Goal: Information Seeking & Learning: Learn about a topic

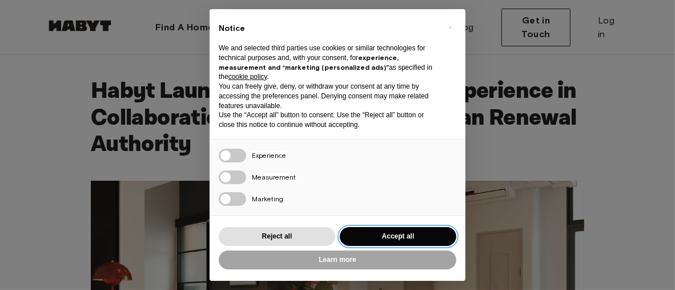
click at [400, 231] on button "Accept all" at bounding box center [398, 236] width 117 height 19
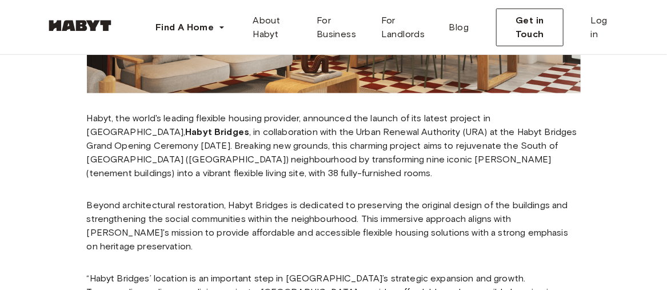
scroll to position [457, 0]
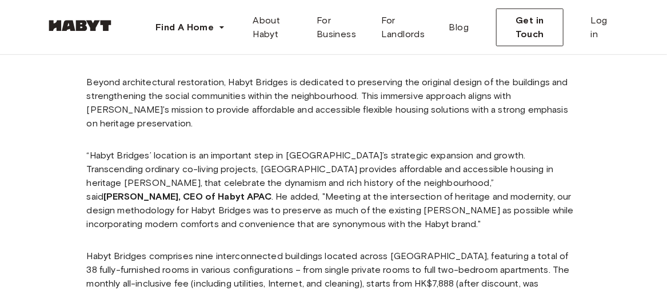
click at [320, 149] on p "“Habyt Bridges’ location is an important step in Habyt’s strategic expansion an…" at bounding box center [334, 190] width 494 height 82
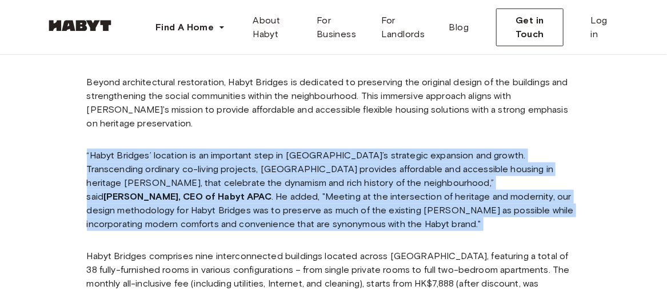
click at [320, 149] on p "“Habyt Bridges’ location is an important step in Habyt’s strategic expansion an…" at bounding box center [334, 190] width 494 height 82
click at [313, 163] on p "“Habyt Bridges’ location is an important step in Habyt’s strategic expansion an…" at bounding box center [334, 190] width 494 height 82
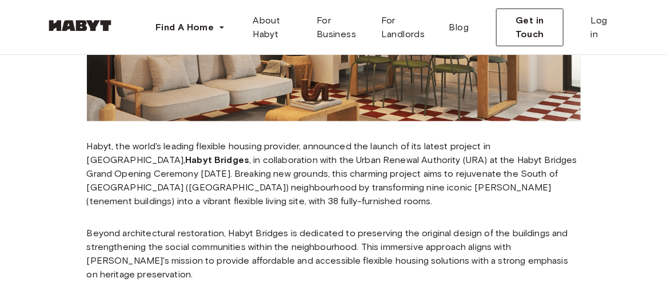
scroll to position [291, 0]
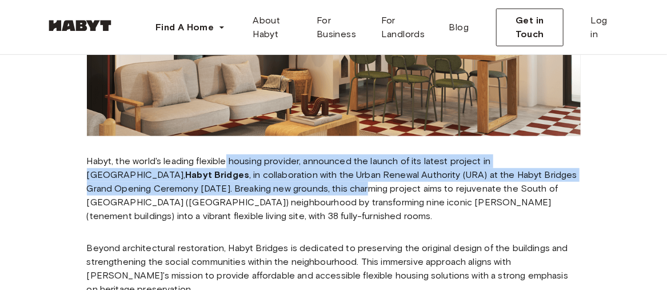
drag, startPoint x: 227, startPoint y: 157, endPoint x: 255, endPoint y: 183, distance: 37.6
click at [255, 183] on p "Habyt, the world's leading flexible housing provider, announced the launch of i…" at bounding box center [334, 188] width 494 height 69
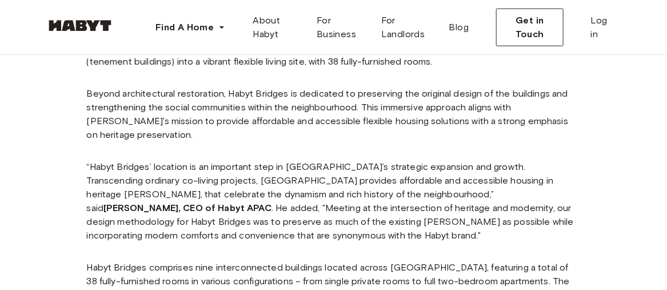
scroll to position [463, 0]
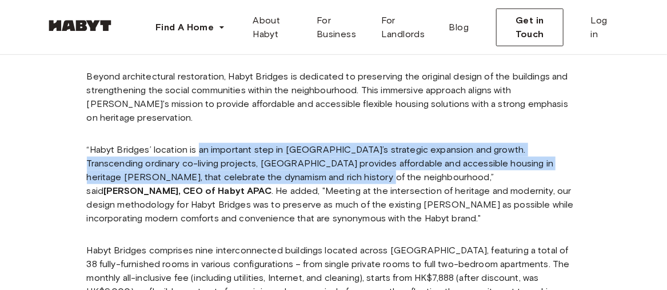
drag, startPoint x: 199, startPoint y: 137, endPoint x: 290, endPoint y: 162, distance: 94.7
click at [290, 162] on p "“Habyt Bridges’ location is an important step in Habyt’s strategic expansion an…" at bounding box center [334, 184] width 494 height 82
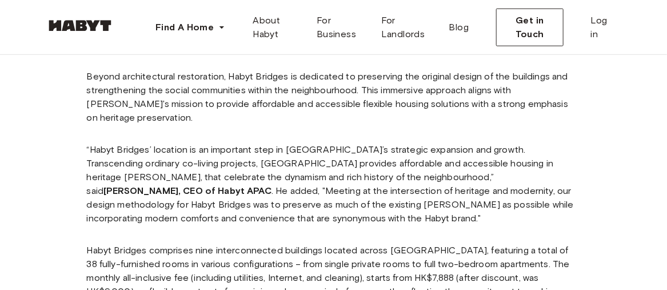
click at [149, 143] on p "“Habyt Bridges’ location is an important step in Habyt’s strategic expansion an…" at bounding box center [334, 184] width 494 height 82
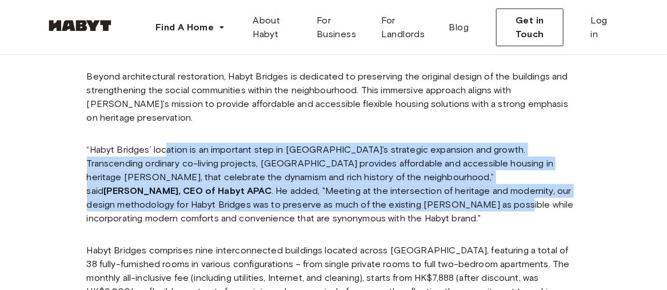
drag, startPoint x: 165, startPoint y: 142, endPoint x: 226, endPoint y: 193, distance: 79.5
click at [226, 193] on p "“Habyt Bridges’ location is an important step in Habyt’s strategic expansion an…" at bounding box center [334, 184] width 494 height 82
click at [225, 195] on p "“Habyt Bridges’ location is an important step in Habyt’s strategic expansion an…" at bounding box center [334, 184] width 494 height 82
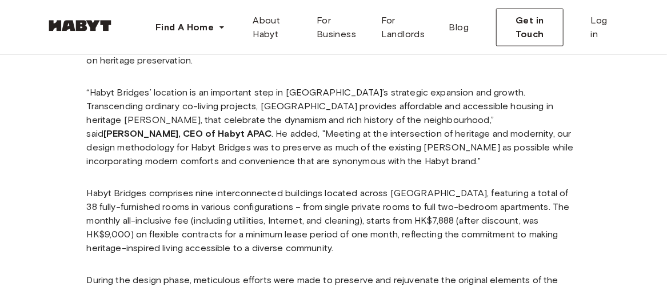
scroll to position [577, 0]
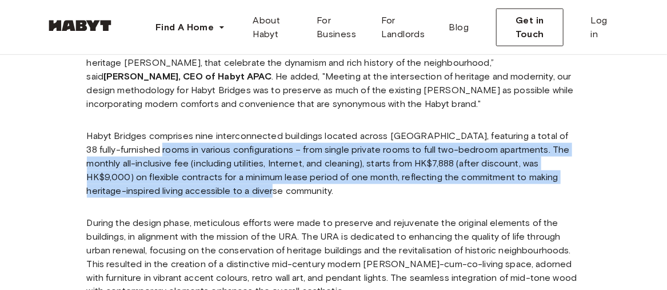
drag, startPoint x: 256, startPoint y: 181, endPoint x: 141, endPoint y: 131, distance: 125.7
click at [141, 131] on p "Habyt Bridges comprises nine interconnected buildings located across SoHo, feat…" at bounding box center [334, 163] width 494 height 69
click at [139, 131] on p "Habyt Bridges comprises nine interconnected buildings located across SoHo, feat…" at bounding box center [334, 163] width 494 height 69
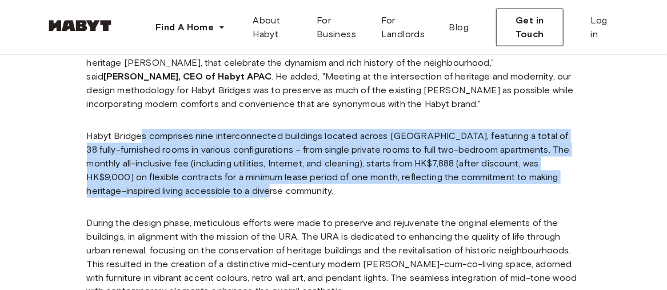
drag, startPoint x: 141, startPoint y: 123, endPoint x: 229, endPoint y: 171, distance: 100.5
click at [229, 171] on p "Habyt Bridges comprises nine interconnected buildings located across SoHo, feat…" at bounding box center [334, 163] width 494 height 69
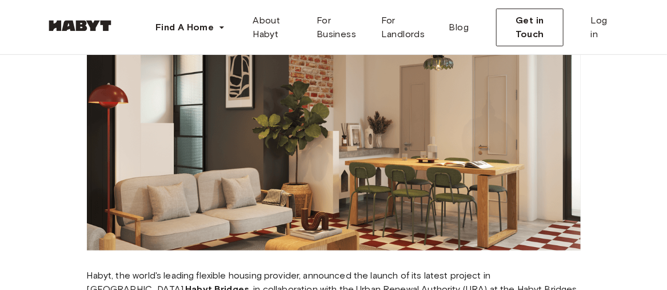
scroll to position [291, 0]
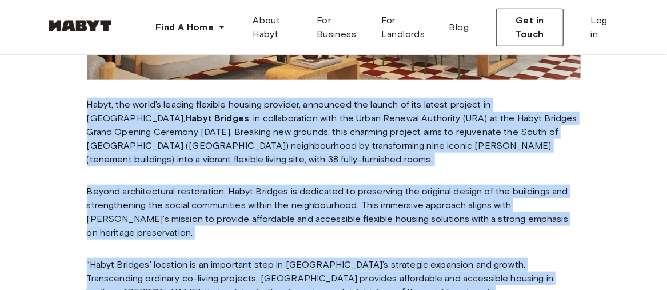
drag, startPoint x: 77, startPoint y: 154, endPoint x: 342, endPoint y: 287, distance: 297.2
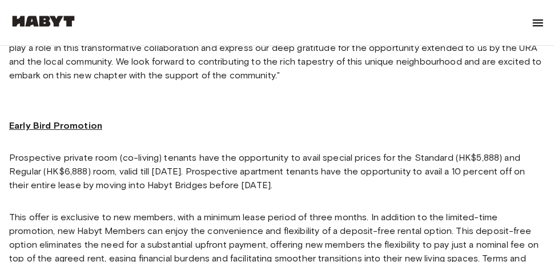
scroll to position [1955, 0]
click at [277, 211] on p "This offer is exclusive to new members, with a minimum lease period of three mo…" at bounding box center [277, 245] width 536 height 69
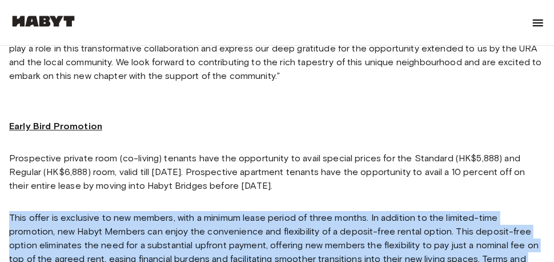
click at [277, 211] on p "This offer is exclusive to new members, with a minimum lease period of three mo…" at bounding box center [277, 245] width 536 height 69
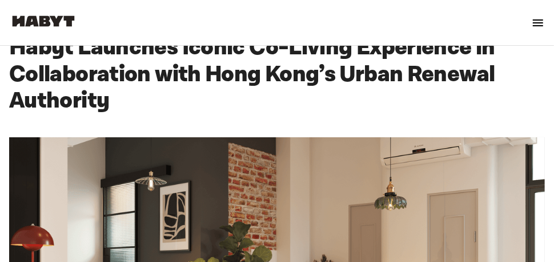
scroll to position [0, 0]
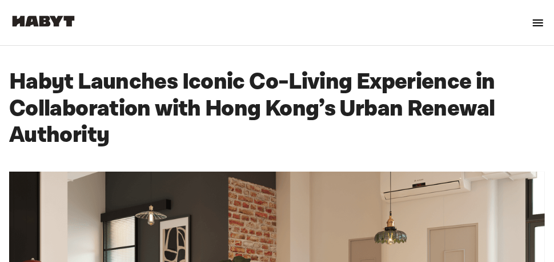
click at [67, 31] on div at bounding box center [43, 23] width 69 height 38
click at [71, 7] on div at bounding box center [43, 23] width 69 height 38
click at [67, 15] on img at bounding box center [43, 20] width 69 height 11
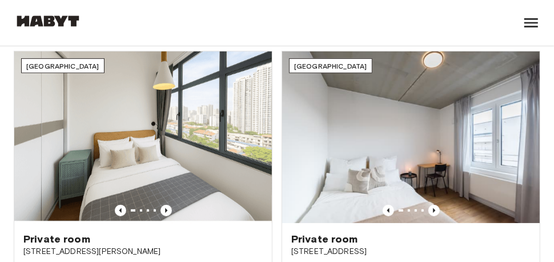
scroll to position [271, 0]
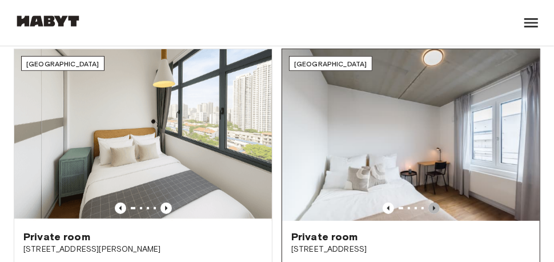
click at [433, 209] on icon "Previous image" at bounding box center [434, 207] width 11 height 11
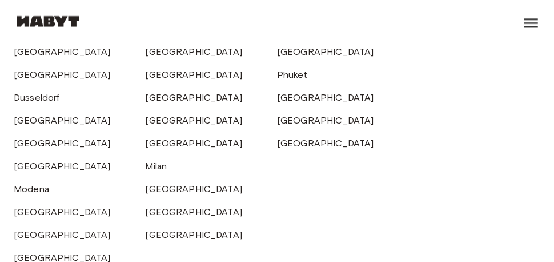
scroll to position [3456, 0]
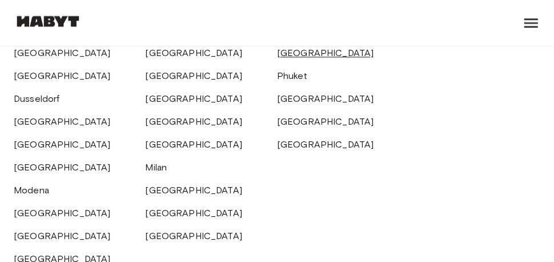
click at [302, 58] on link "[GEOGRAPHIC_DATA]" at bounding box center [325, 52] width 97 height 11
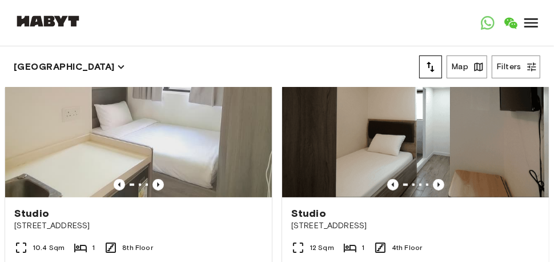
scroll to position [2762, 0]
